Goal: Task Accomplishment & Management: Use online tool/utility

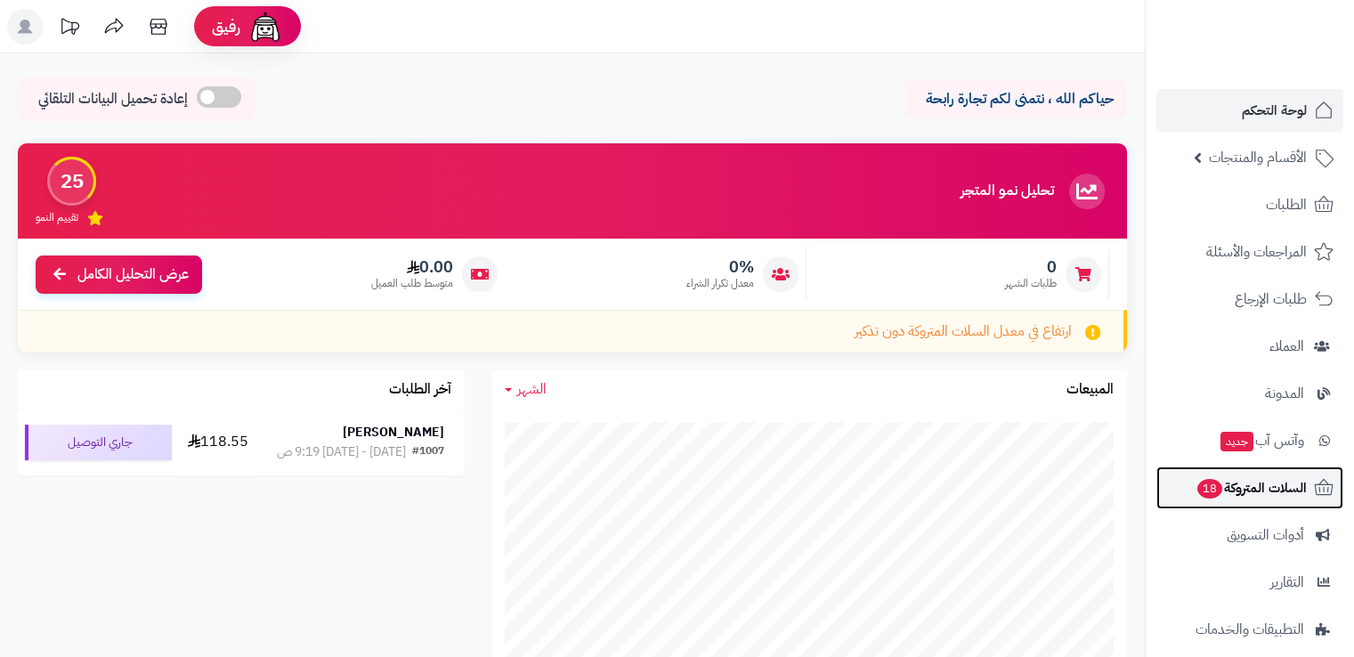
click at [1233, 496] on span "السلات المتروكة 18" at bounding box center [1250, 487] width 111 height 25
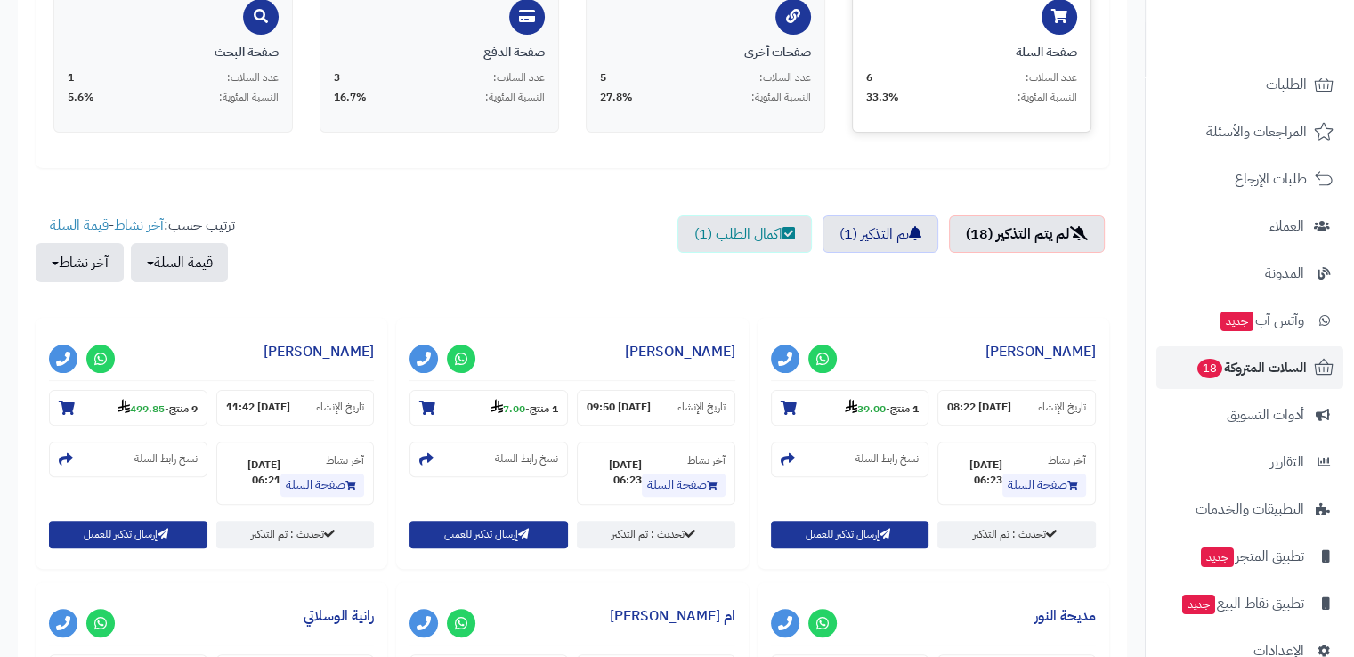
scroll to position [437, 0]
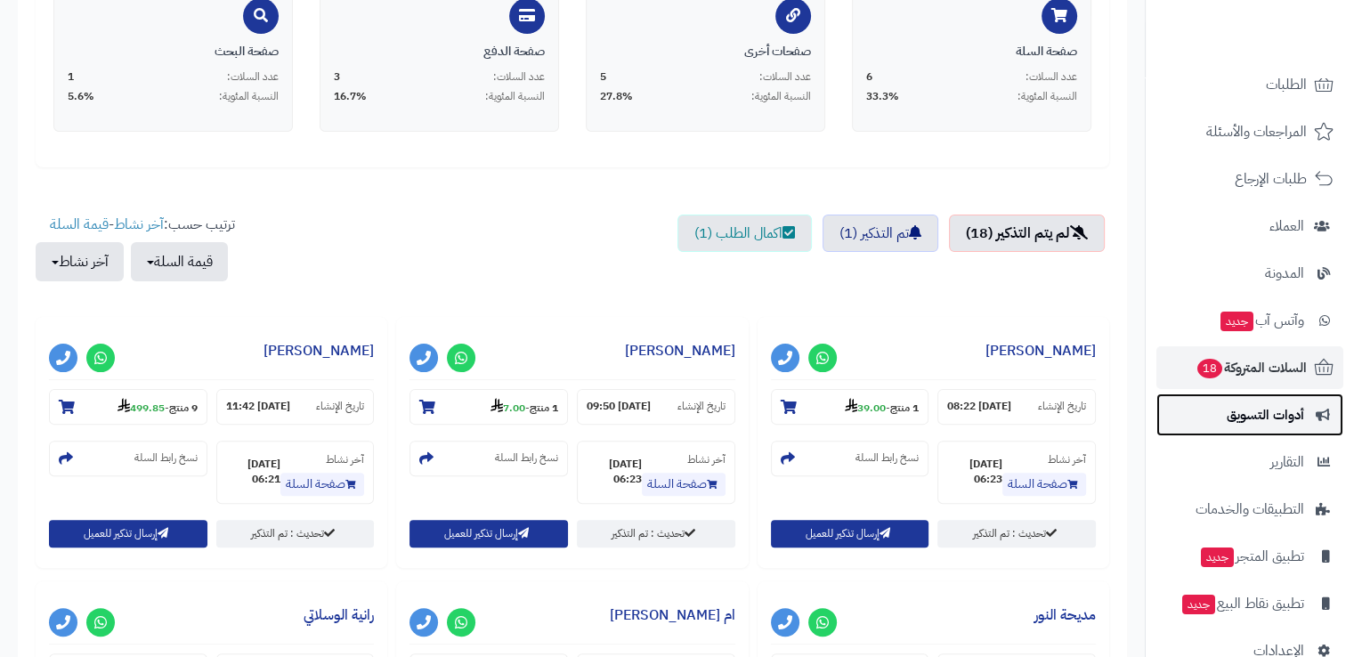
click at [1277, 417] on span "أدوات التسويق" at bounding box center [1265, 414] width 77 height 25
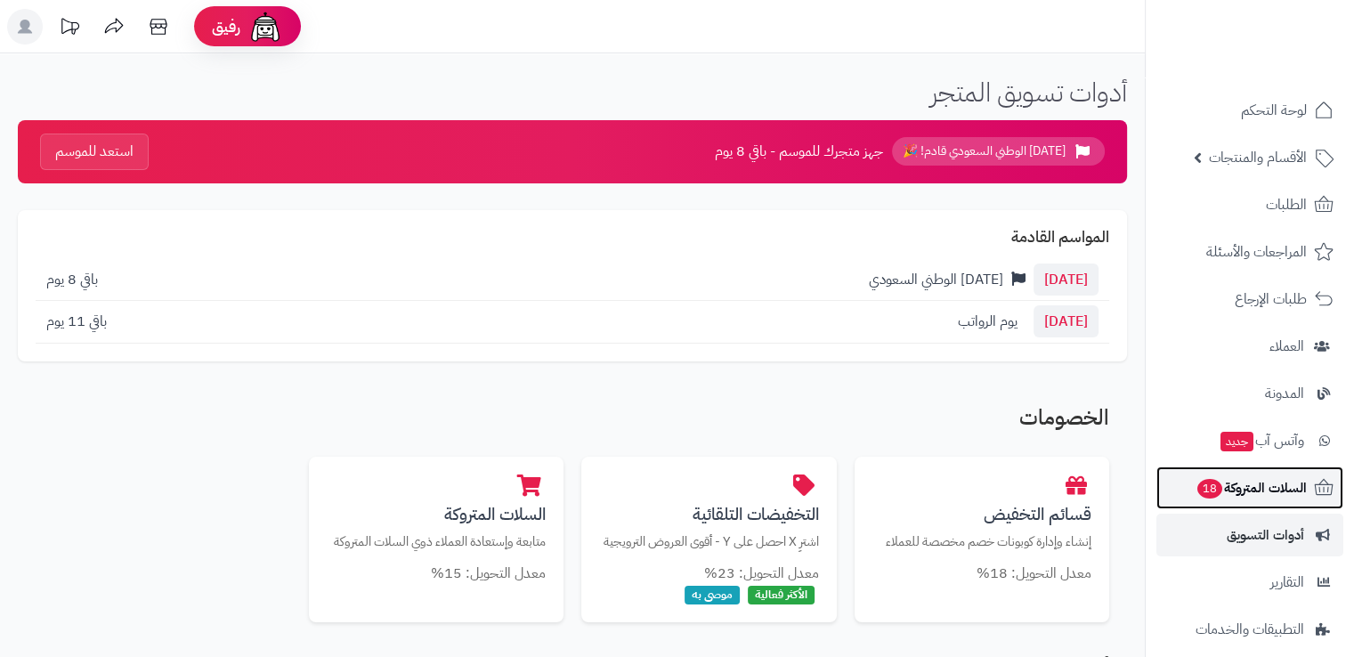
click at [1287, 485] on span "السلات المتروكة 18" at bounding box center [1250, 487] width 111 height 25
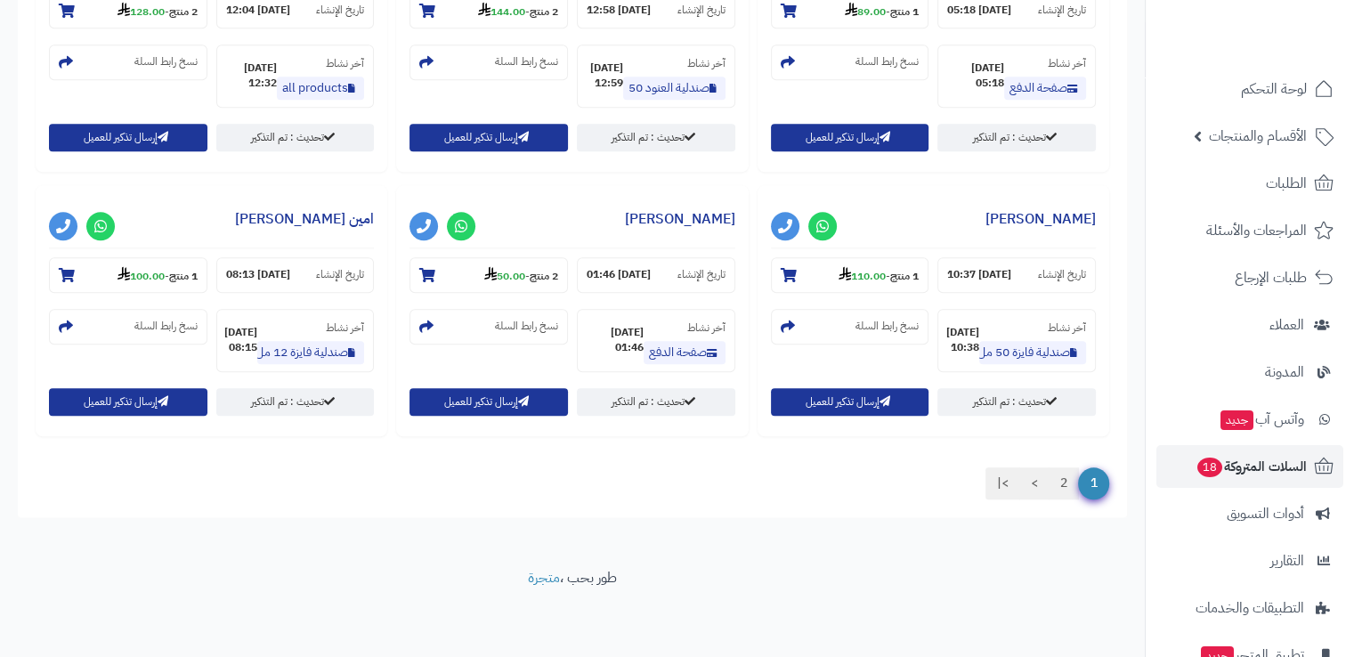
scroll to position [19, 0]
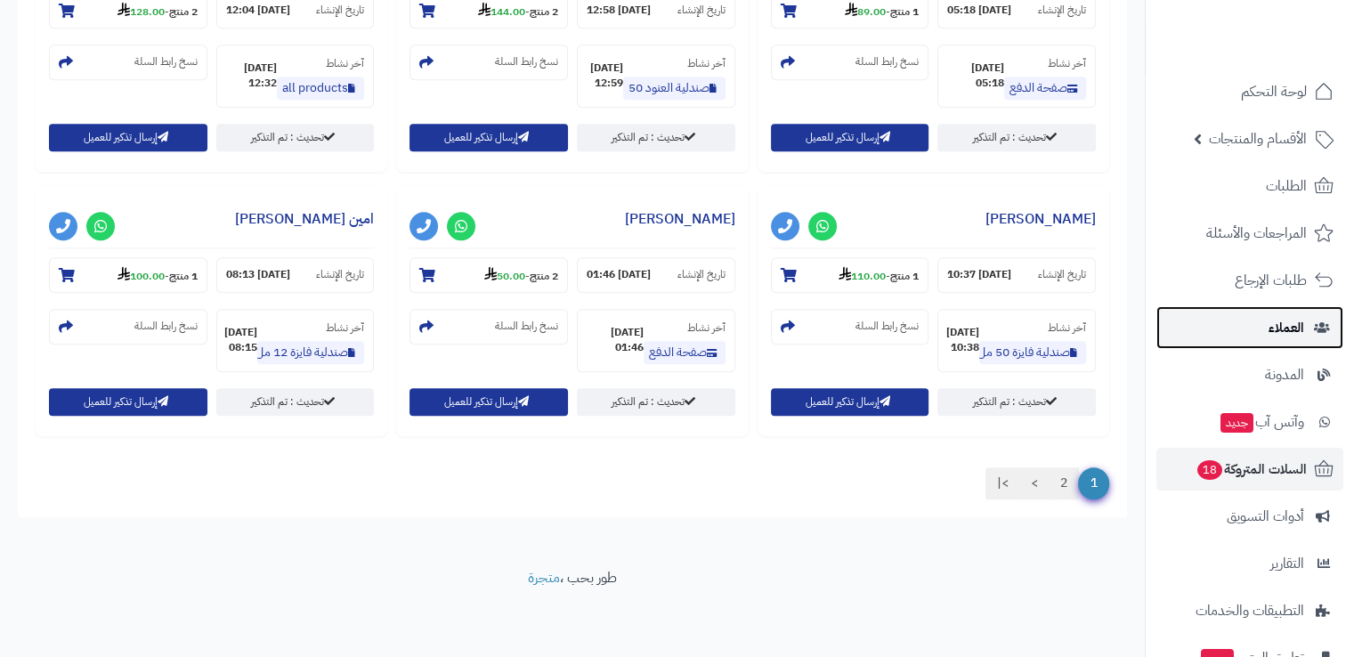
click at [1292, 322] on span "العملاء" at bounding box center [1286, 327] width 36 height 25
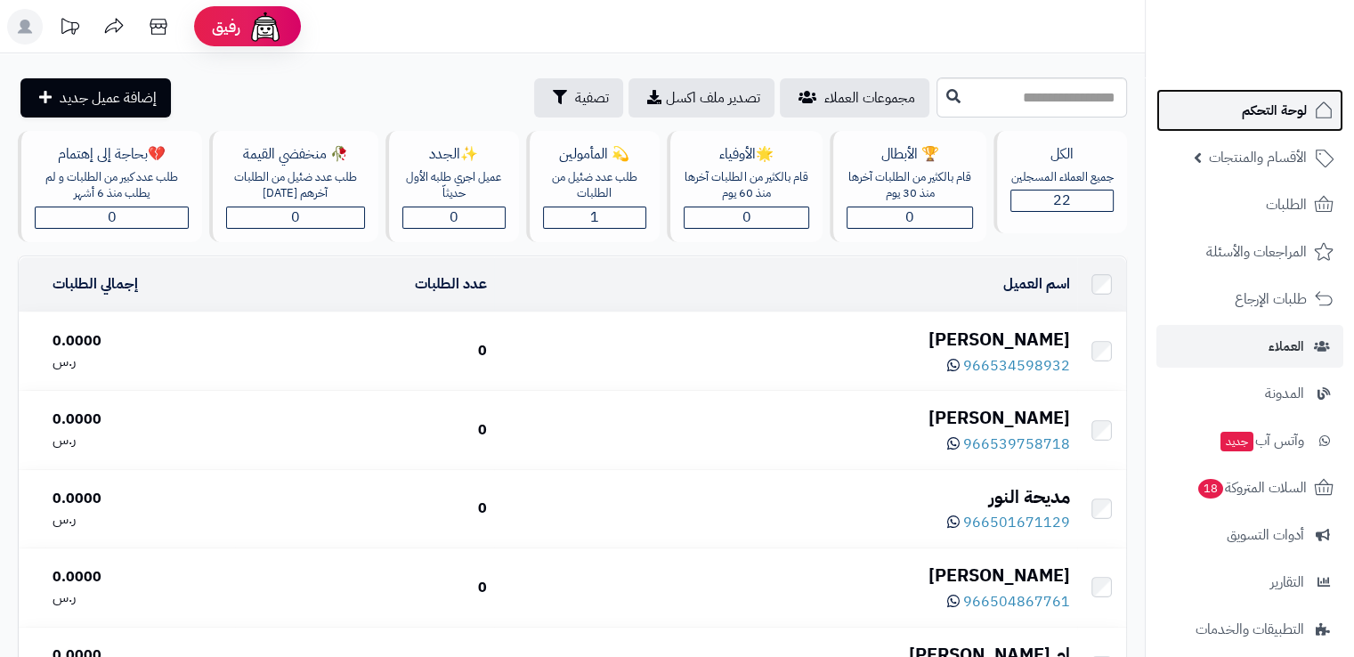
click at [1234, 120] on link "لوحة التحكم" at bounding box center [1249, 110] width 187 height 43
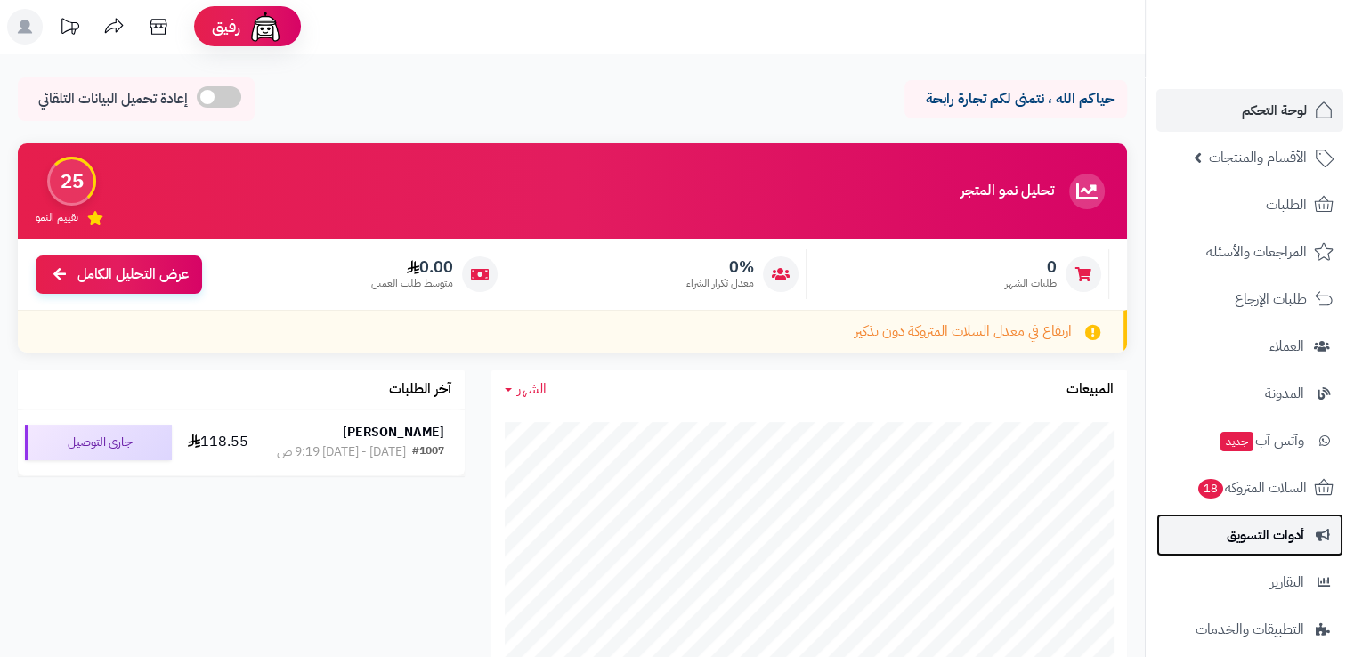
click at [1211, 543] on link "أدوات التسويق" at bounding box center [1249, 535] width 187 height 43
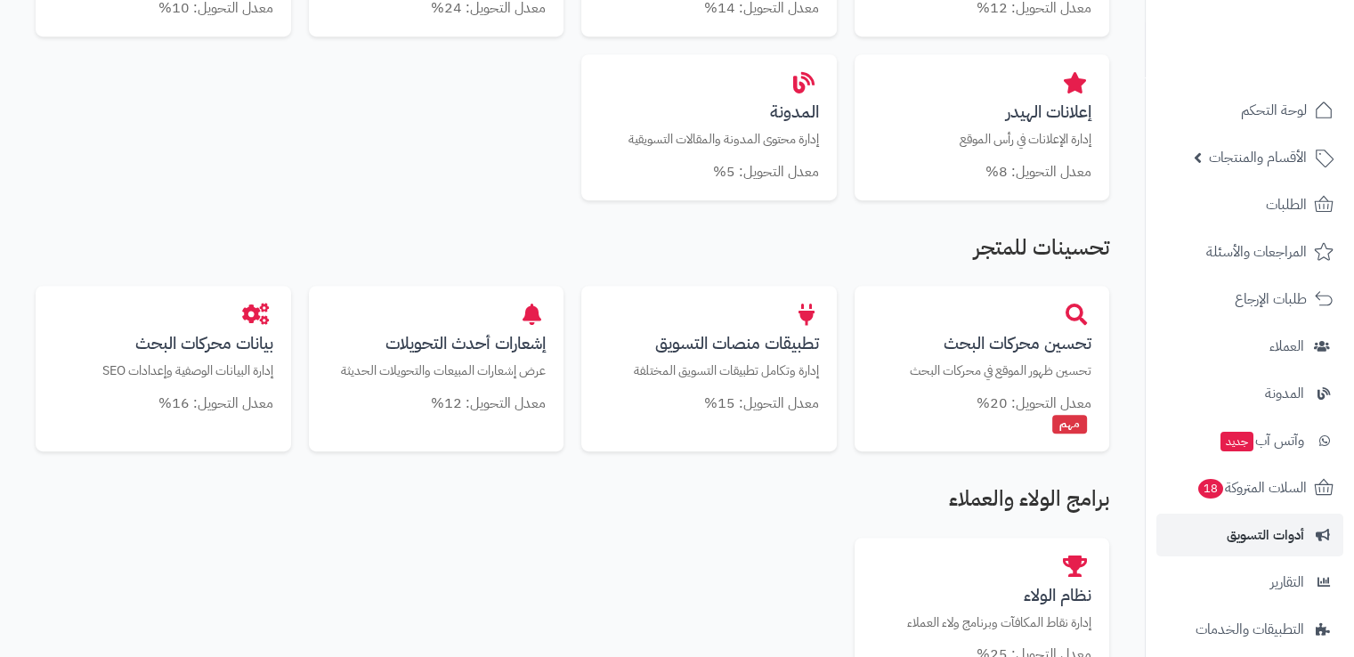
scroll to position [818, 0]
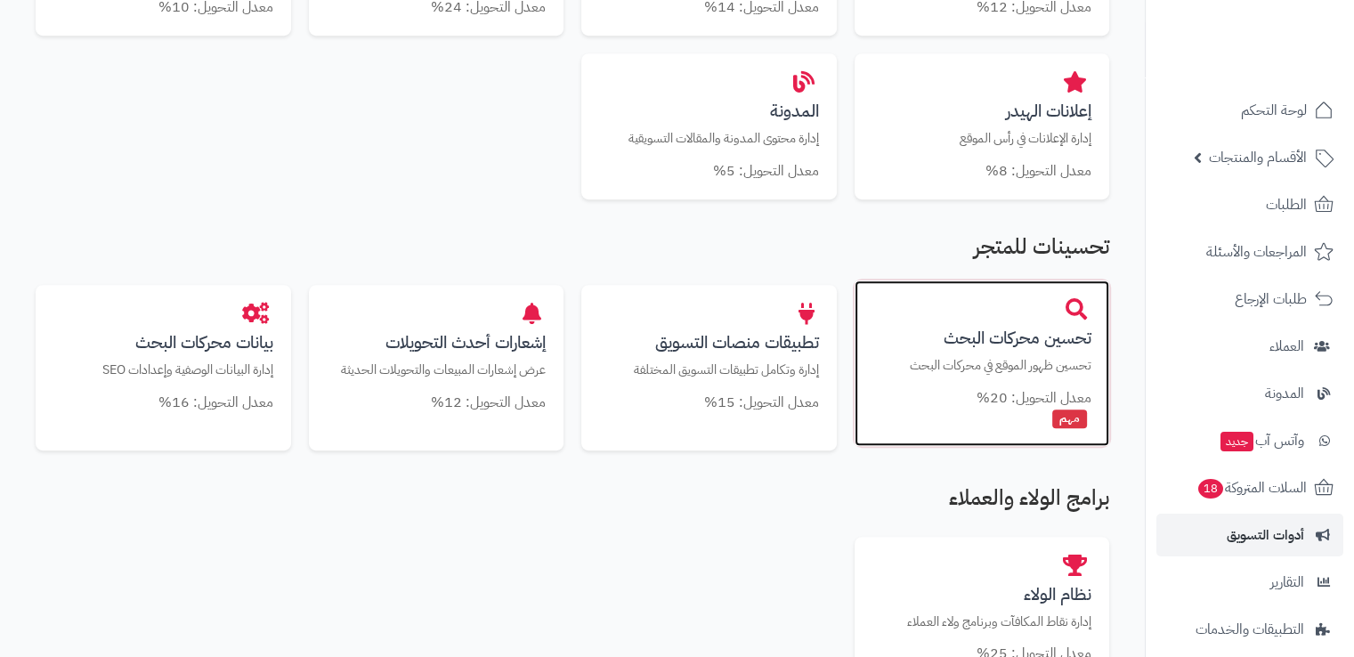
click at [1061, 376] on div "تحسين محركات البحث تحسين ظهور الموقع في محركات البحث معدل التحويل: 20% مهم" at bounding box center [982, 363] width 255 height 166
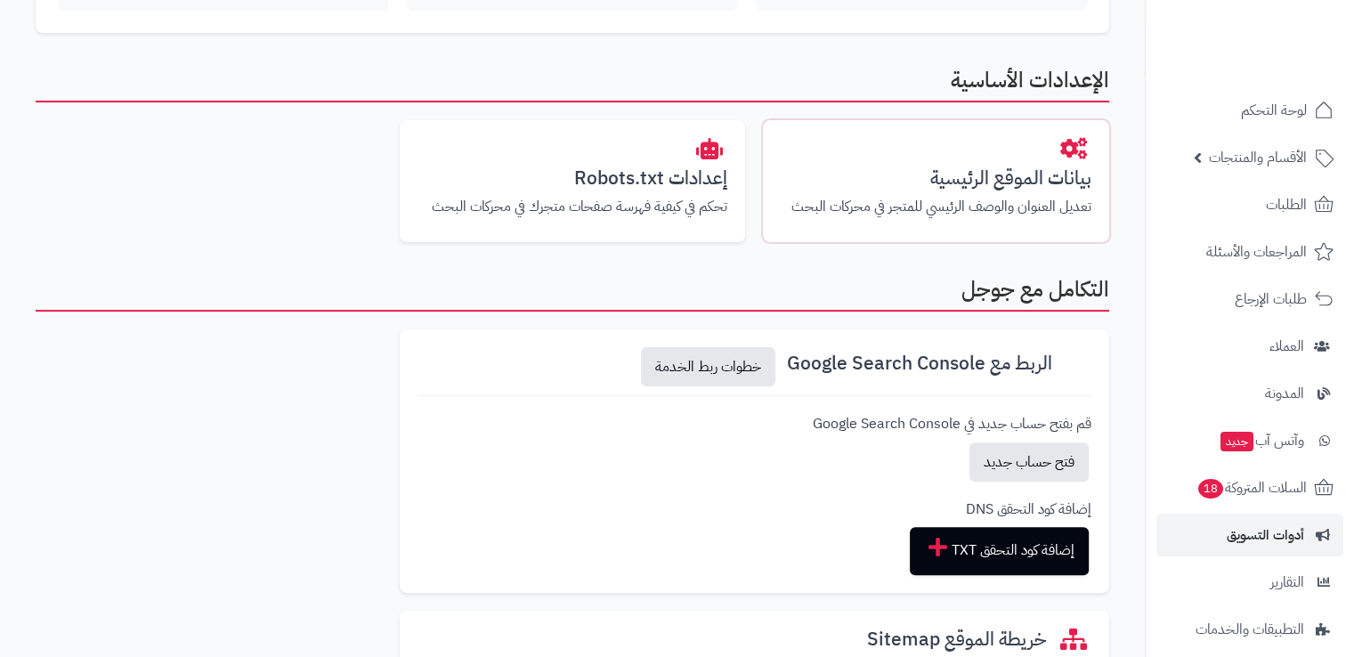
scroll to position [412, 0]
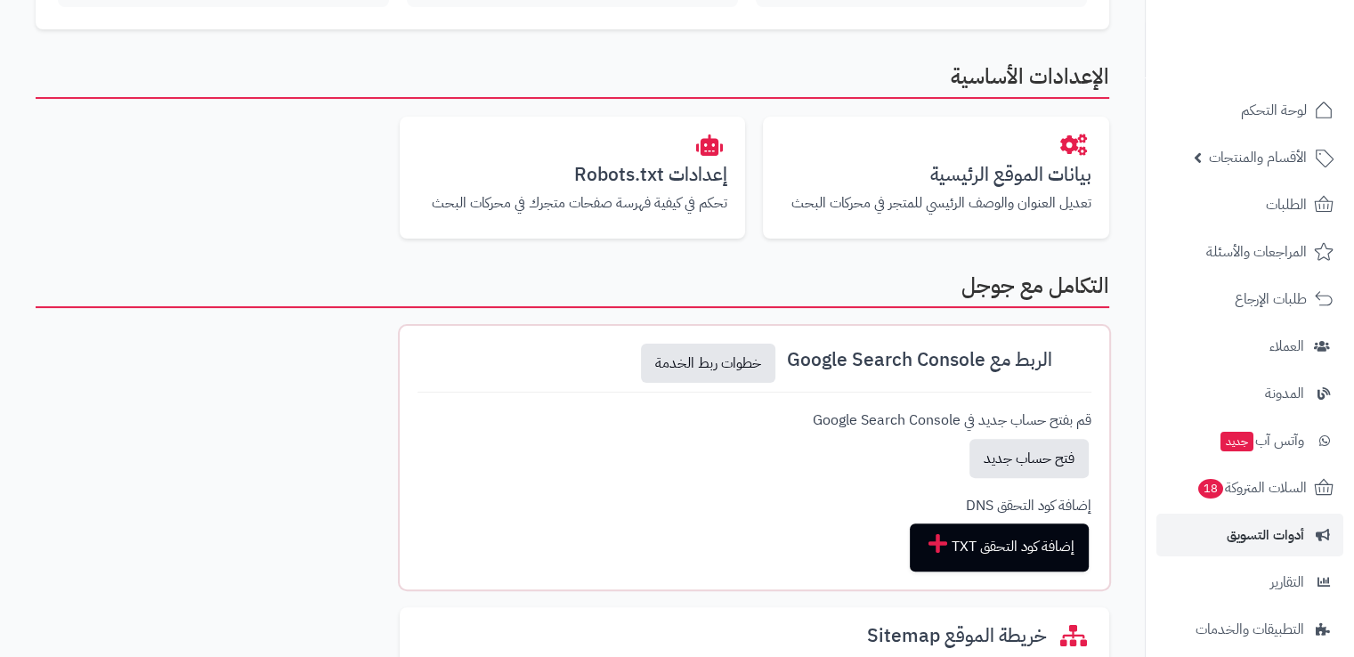
click at [934, 357] on h3 "الربط مع Google Search Console" at bounding box center [919, 360] width 265 height 20
click at [720, 370] on link "خطوات ربط الخدمة" at bounding box center [708, 363] width 134 height 39
